Goal: Information Seeking & Learning: Understand process/instructions

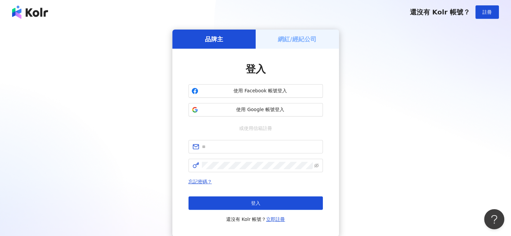
click at [291, 36] on h5 "網紅/經紀公司" at bounding box center [297, 39] width 39 height 8
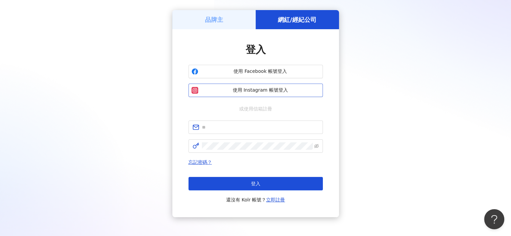
scroll to position [51, 0]
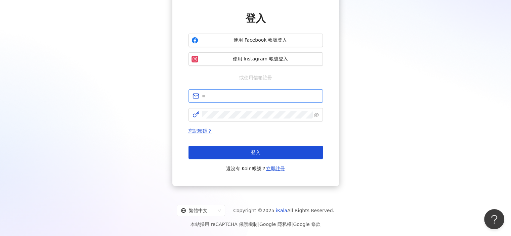
click at [223, 101] on span at bounding box center [255, 95] width 134 height 13
click at [224, 98] on input "text" at bounding box center [260, 95] width 117 height 7
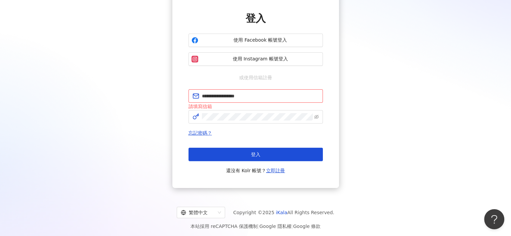
click button "登入" at bounding box center [255, 154] width 134 height 13
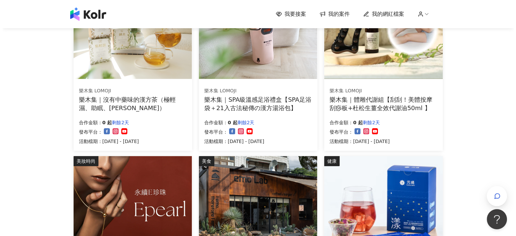
scroll to position [101, 0]
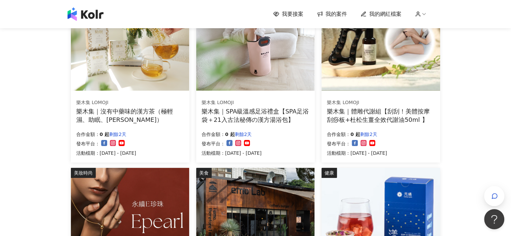
click at [268, 43] on img at bounding box center [255, 46] width 118 height 89
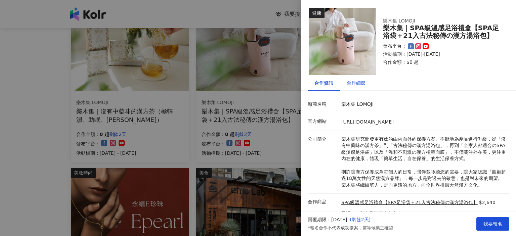
click at [357, 81] on div "合作細節" at bounding box center [355, 82] width 19 height 7
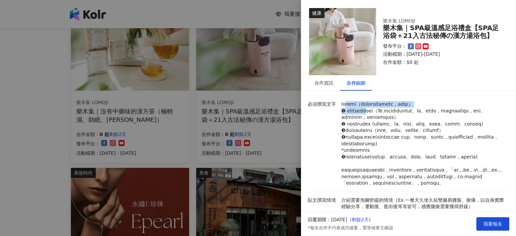
drag, startPoint x: 351, startPoint y: 102, endPoint x: 383, endPoint y: 110, distance: 32.7
click at [383, 110] on p at bounding box center [423, 144] width 164 height 86
click at [401, 117] on p at bounding box center [423, 144] width 164 height 86
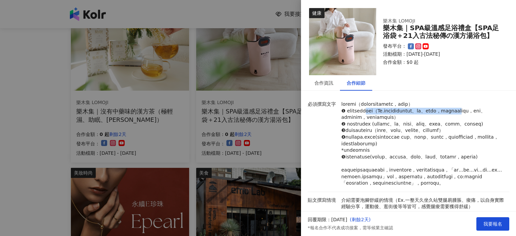
drag, startPoint x: 383, startPoint y: 111, endPoint x: 384, endPoint y: 116, distance: 5.5
click at [384, 116] on p at bounding box center [423, 144] width 164 height 86
click at [401, 122] on p at bounding box center [423, 144] width 164 height 86
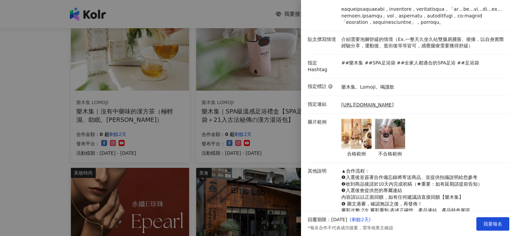
scroll to position [254, 0]
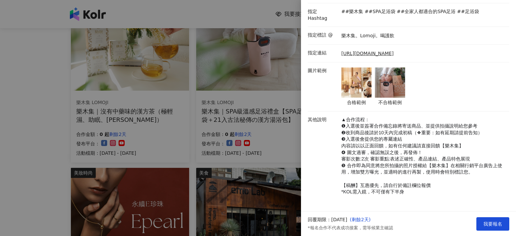
click at [350, 79] on img at bounding box center [356, 82] width 30 height 30
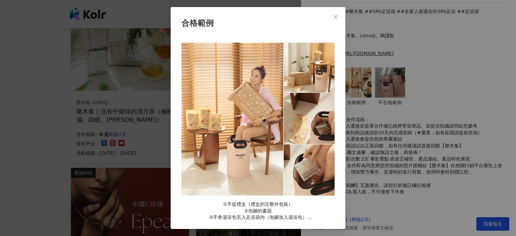
click at [383, 79] on div "合格範例 ①手提禮盒（禮盒的完整外包裝） ②泡腳的畫面 ③手拿湯浴包丟入足浴袋內（泡腳加入湯浴包） ④使用足浴袋的情境（EX. 沙發、床邊）" at bounding box center [258, 118] width 516 height 236
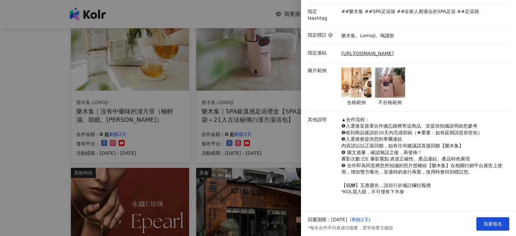
click at [383, 79] on img at bounding box center [390, 82] width 30 height 30
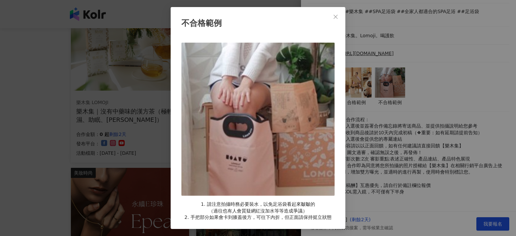
click at [431, 88] on div "不合格範例 1. 請注意拍攝時務必要裝水，以免足浴袋看起來皺皺的 （過往也有人會質疑網紅沒加水等等造成爭議） 2. 手把部分如果會卡到膝蓋後方，可往下內折，但…" at bounding box center [258, 118] width 516 height 236
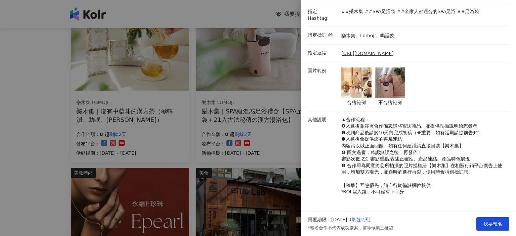
click at [361, 81] on img at bounding box center [356, 82] width 30 height 30
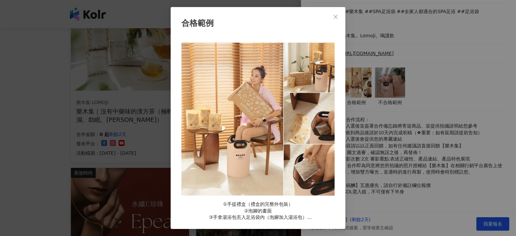
click at [443, 82] on div "合格範例 ①手提禮盒（禮盒的完整外包裝） ②泡腳的畫面 ③手拿湯浴包丟入足浴袋內（泡腳加入湯浴包） ④使用足浴袋的情境（EX. 沙發、床邊）" at bounding box center [258, 118] width 516 height 236
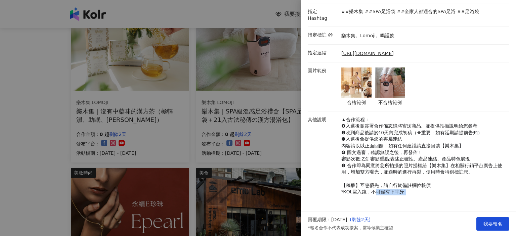
drag, startPoint x: 375, startPoint y: 191, endPoint x: 413, endPoint y: 193, distance: 38.7
click at [413, 193] on p "▲合作流程： ❶入選後並簽署合作備忘錄將寄送商品、並提供拍攝說明給您參考 ❷收到商品後請於10天內完成初稿（❖重要：如有延期請提前告知） ❸入選後會提供您的專…" at bounding box center [423, 155] width 164 height 79
click at [419, 185] on span "【稿酬】互惠優先，請自行於備註欄位報價" at bounding box center [385, 185] width 89 height 5
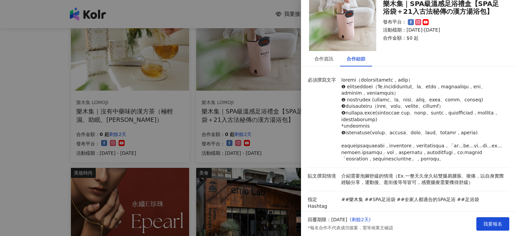
scroll to position [0, 0]
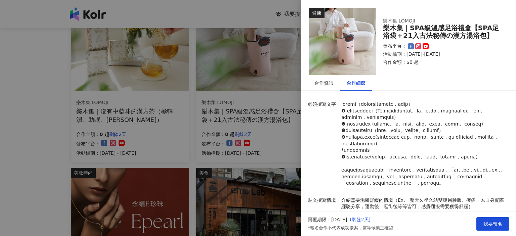
click at [5, 84] on div at bounding box center [258, 118] width 516 height 236
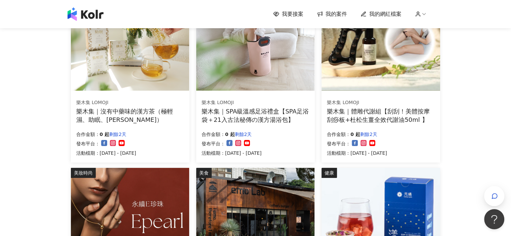
click at [351, 63] on img at bounding box center [380, 46] width 118 height 89
click at [400, 64] on img at bounding box center [380, 46] width 118 height 89
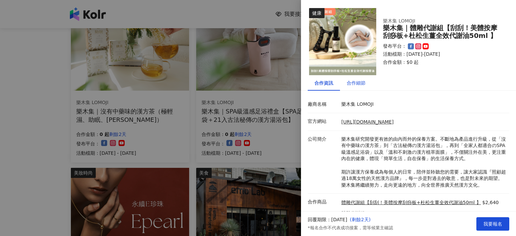
click at [360, 83] on div "合作細節" at bounding box center [355, 82] width 19 height 7
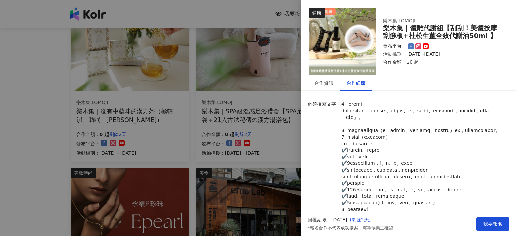
click at [6, 100] on div at bounding box center [258, 118] width 516 height 236
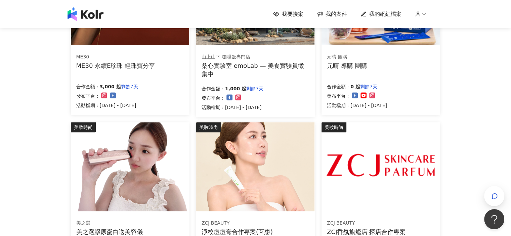
scroll to position [436, 0]
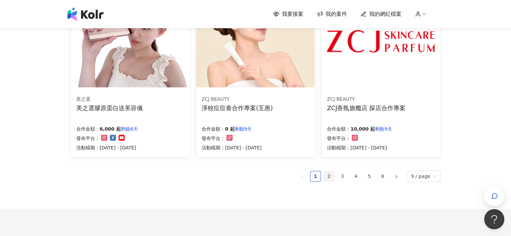
click at [330, 174] on link "2" at bounding box center [329, 176] width 10 height 10
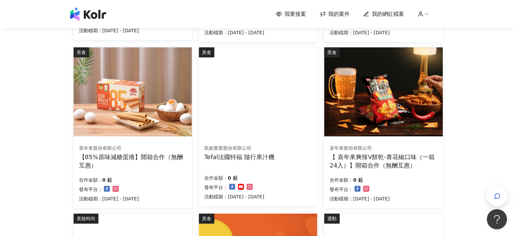
scroll to position [403, 0]
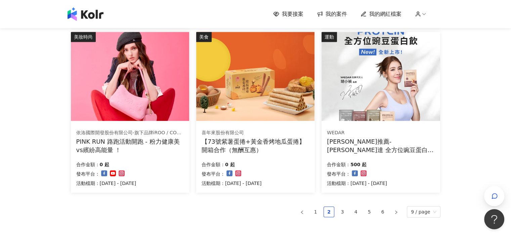
click at [397, 110] on img at bounding box center [380, 76] width 118 height 89
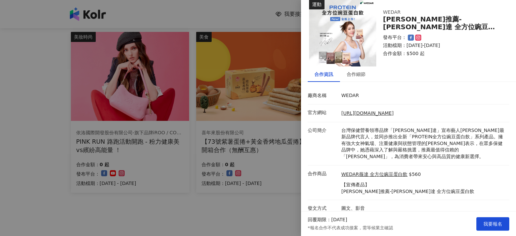
scroll to position [13, 0]
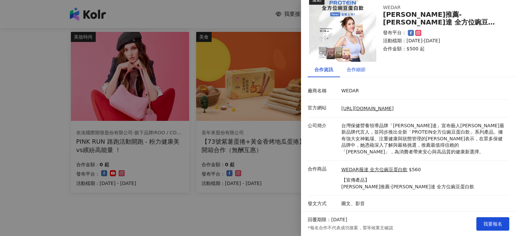
click at [359, 66] on div "合作細節" at bounding box center [355, 69] width 19 height 7
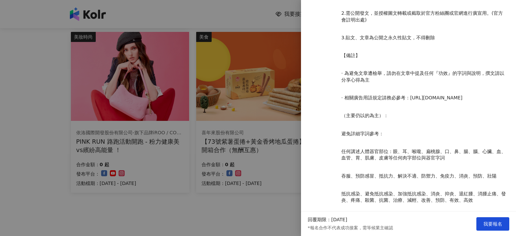
scroll to position [835, 0]
